Goal: Download file/media

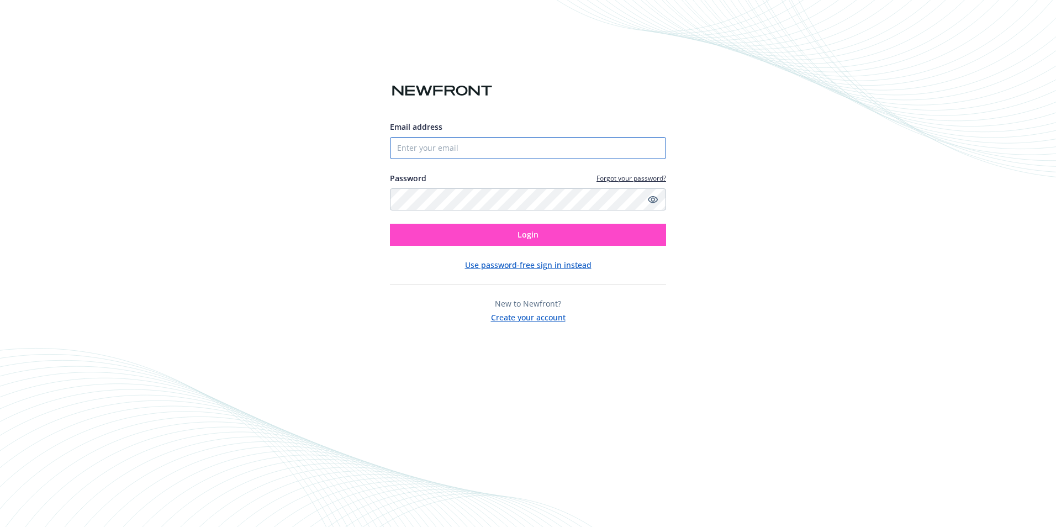
type input "[PERSON_NAME][EMAIL_ADDRESS][PERSON_NAME][DOMAIN_NAME]"
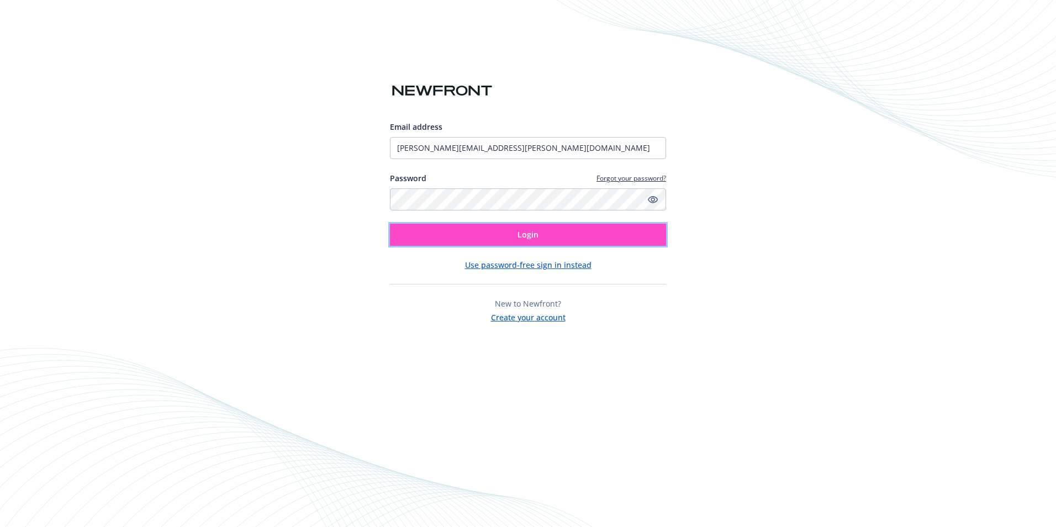
click at [467, 235] on button "Login" at bounding box center [528, 235] width 276 height 22
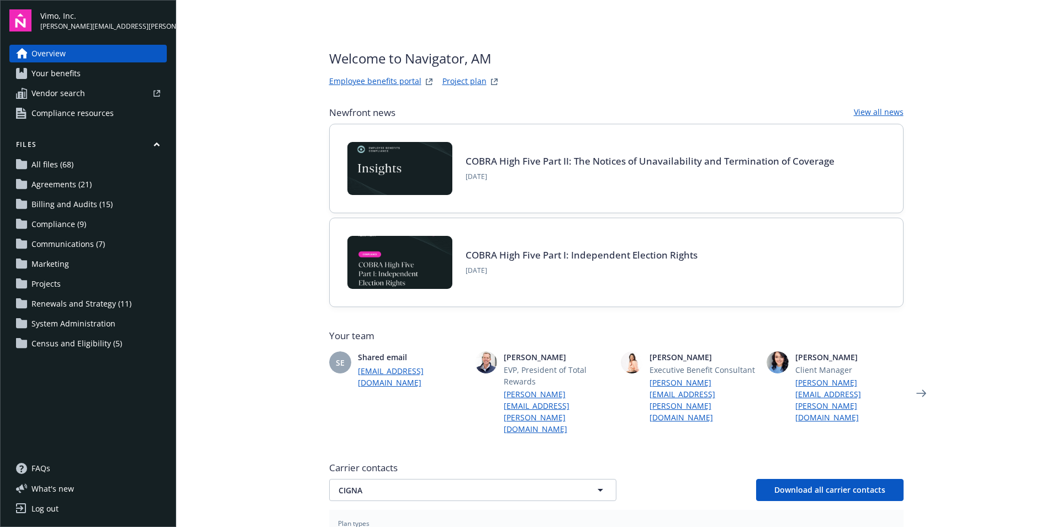
click at [93, 225] on link "Compliance (9)" at bounding box center [87, 224] width 157 height 18
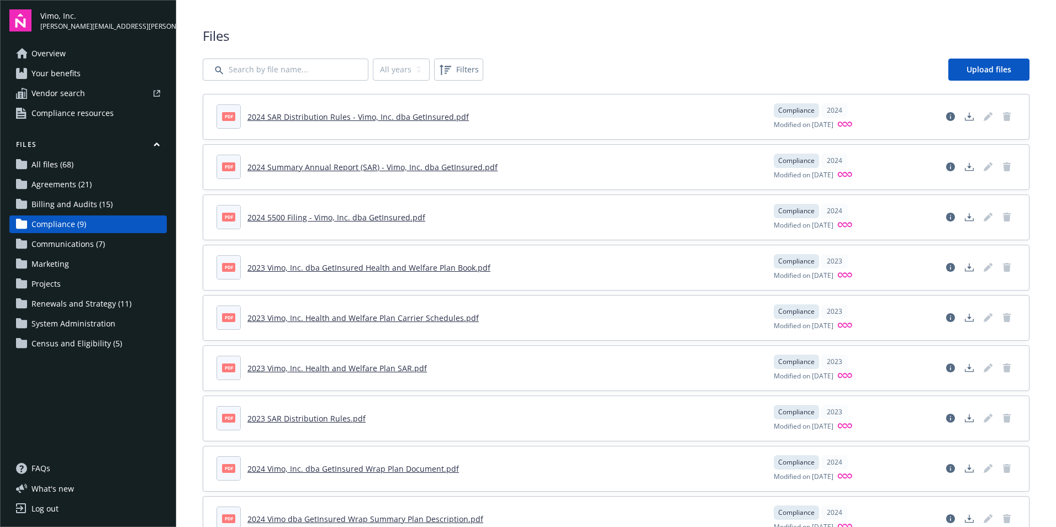
click at [96, 203] on span "Billing and Audits (15)" at bounding box center [71, 205] width 81 height 18
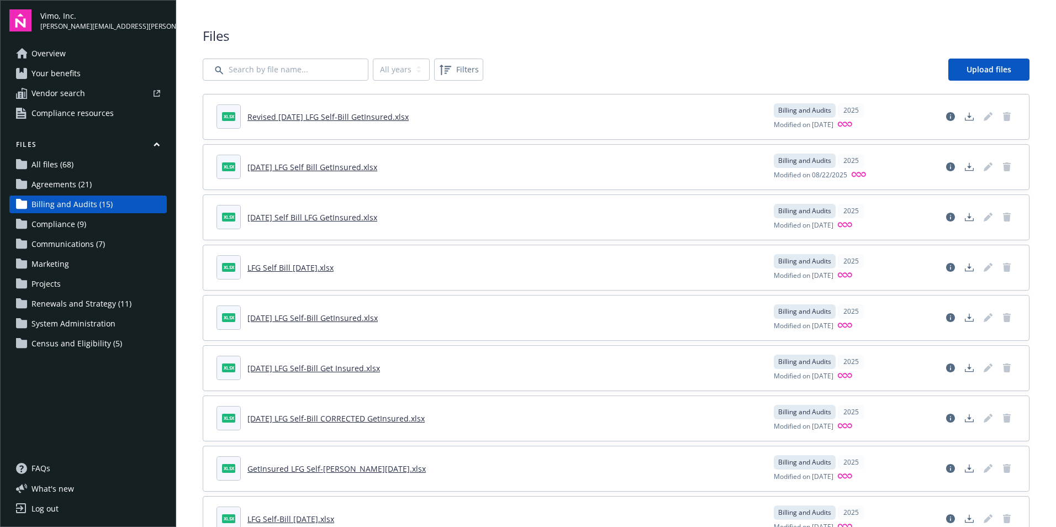
click at [282, 117] on link "Revised August 2025 LFG Self-Bill GetInsured.xlsx" at bounding box center [327, 117] width 161 height 10
click at [965, 119] on icon "Download document" at bounding box center [969, 116] width 9 height 9
